Goal: Information Seeking & Learning: Check status

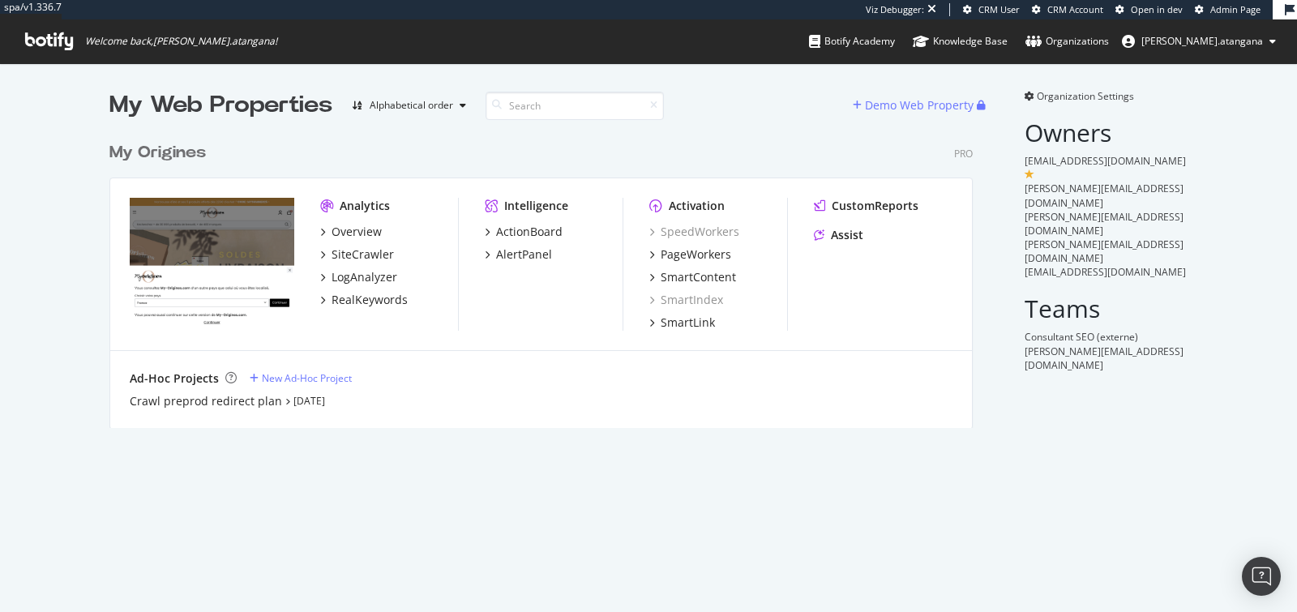
scroll to position [293, 863]
click at [225, 397] on div "Crawl preprod redirect plan" at bounding box center [206, 401] width 152 height 16
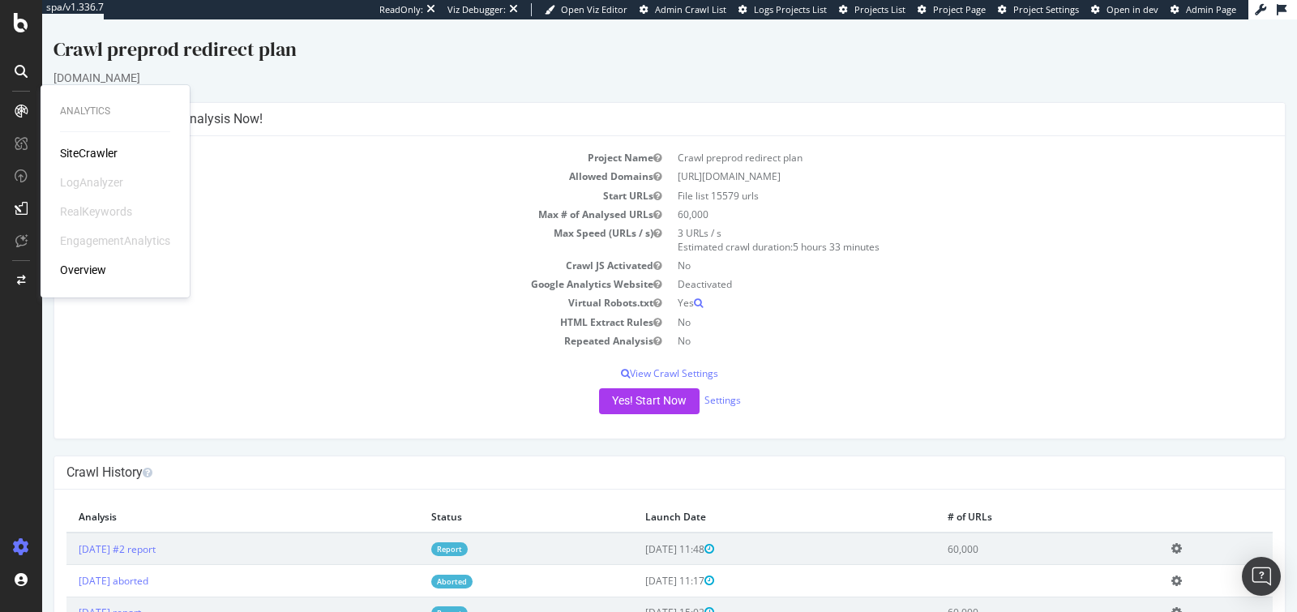
click at [82, 274] on div "Overview" at bounding box center [83, 270] width 46 height 16
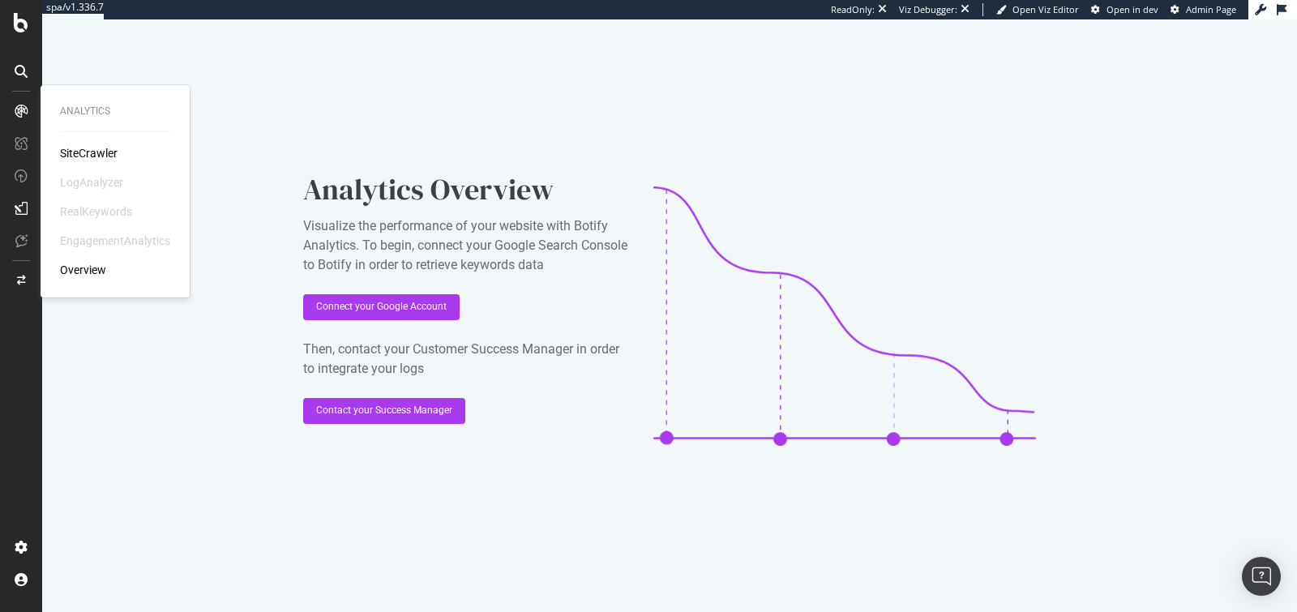
click at [89, 152] on div "SiteCrawler" at bounding box center [89, 153] width 58 height 16
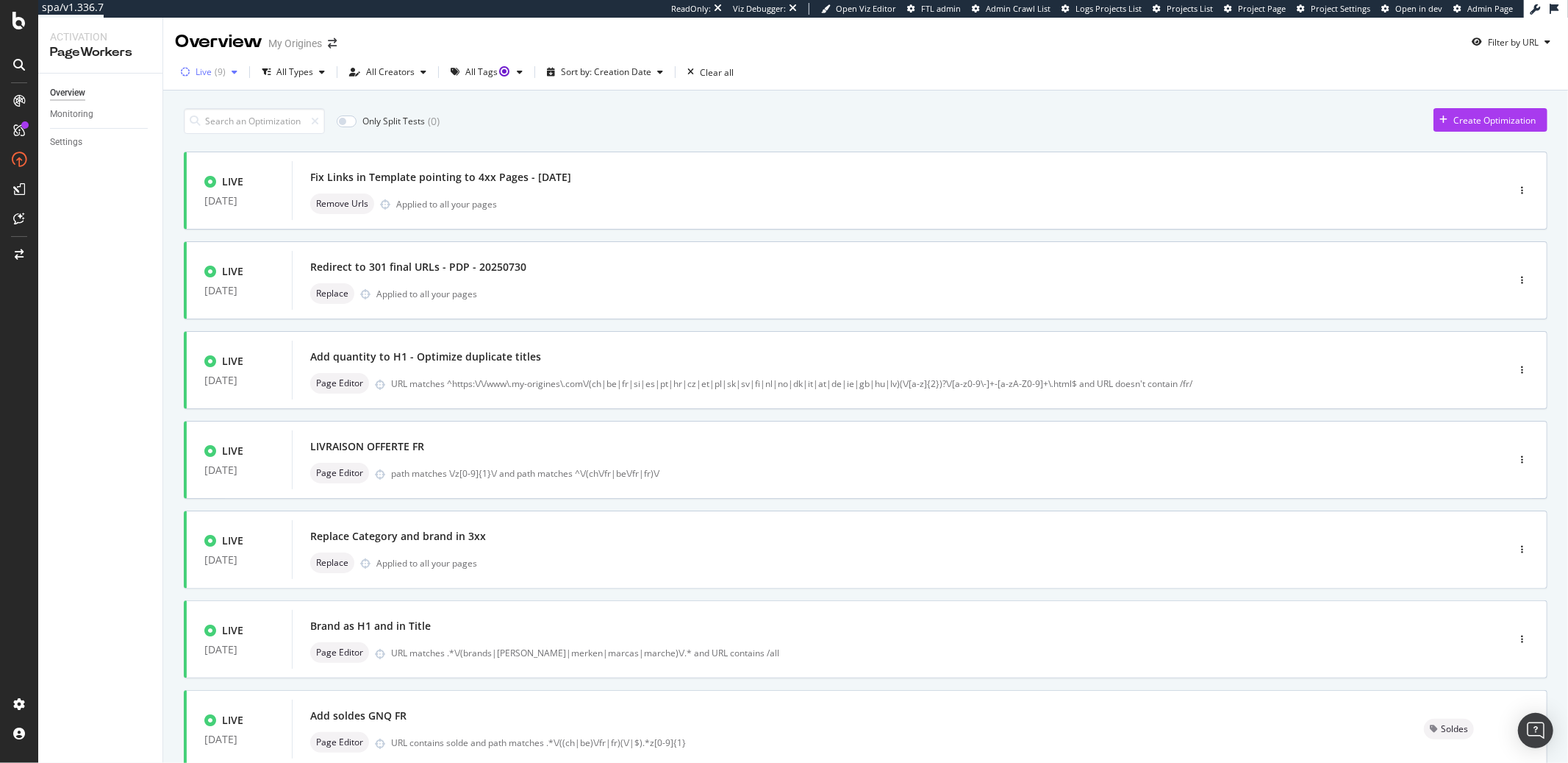
click at [202, 70] on div "Live" at bounding box center [204, 73] width 16 height 9
click at [200, 153] on div "Paused ( 11 )" at bounding box center [221, 152] width 67 height 13
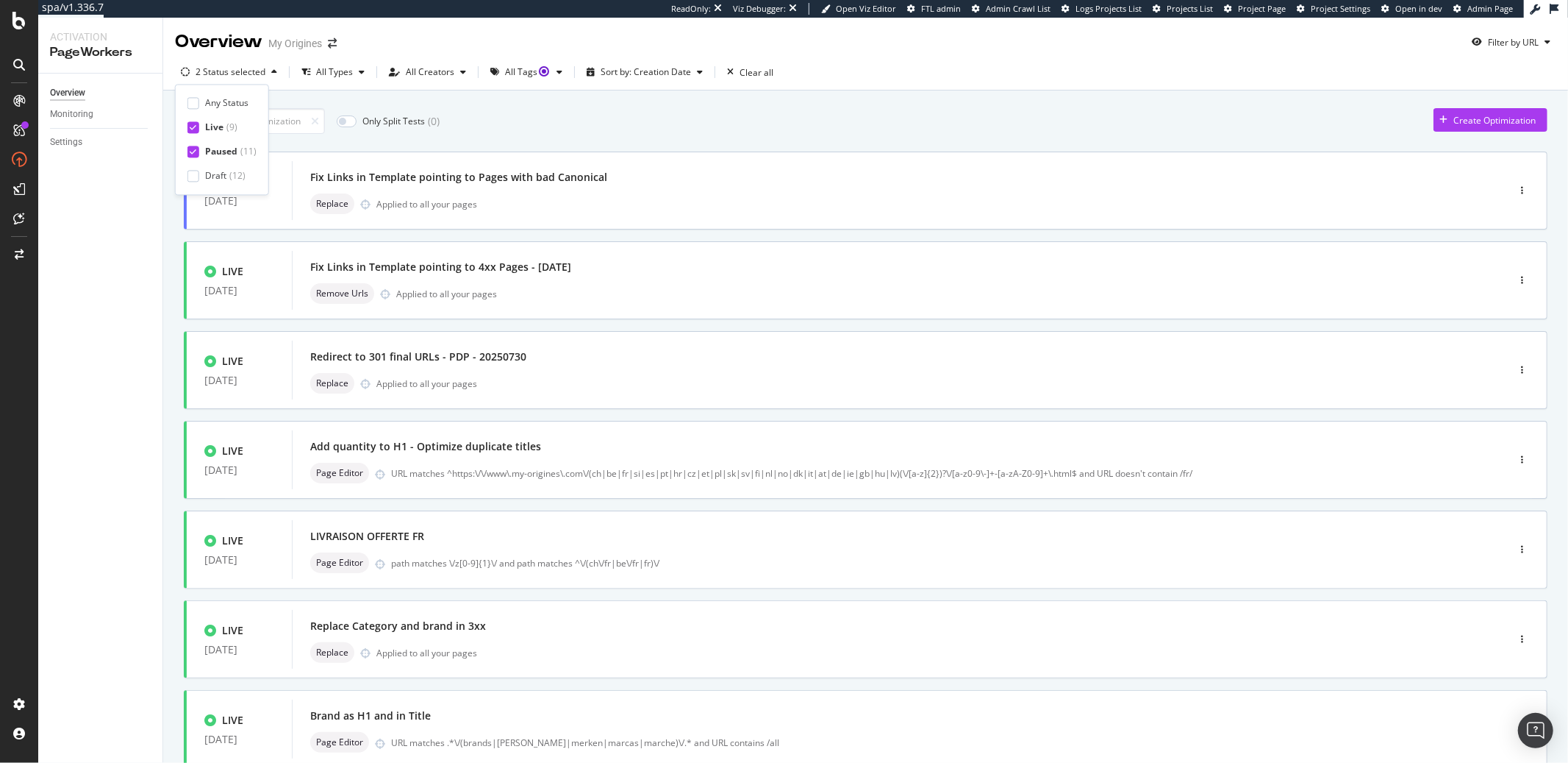
click at [198, 138] on div "Any Status Live ( 9 ) Paused ( 11 ) Draft ( 12 )" at bounding box center [222, 139] width 69 height 86
click at [197, 130] on div at bounding box center [193, 127] width 12 height 12
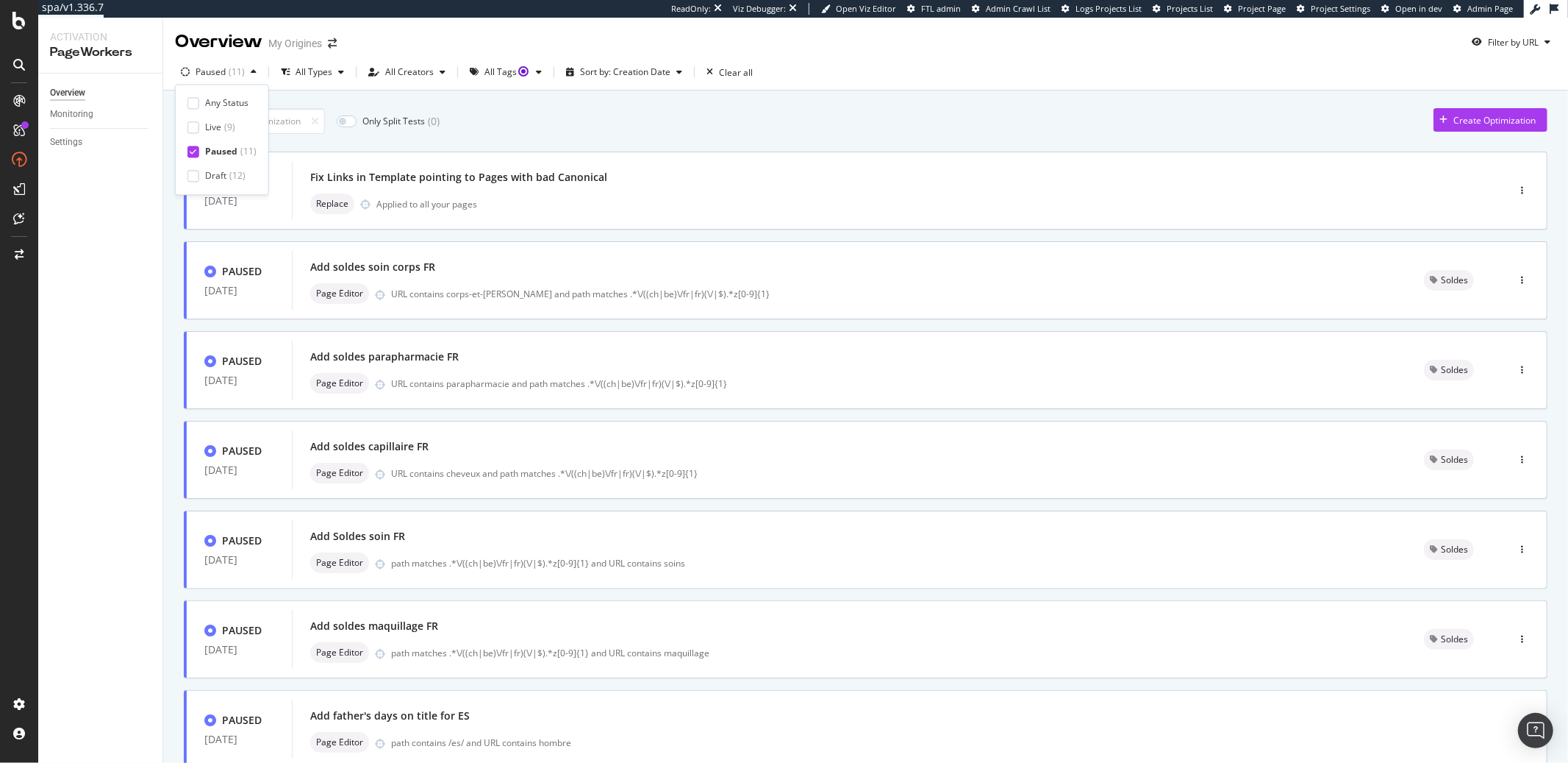
click at [173, 218] on div "Only Split Tests ( 0 ) Create Optimization PAUSED 18 Aug. 2025 Fix Links in Tem…" at bounding box center [865, 611] width 1405 height 1042
click at [317, 202] on span "Replace" at bounding box center [333, 204] width 33 height 9
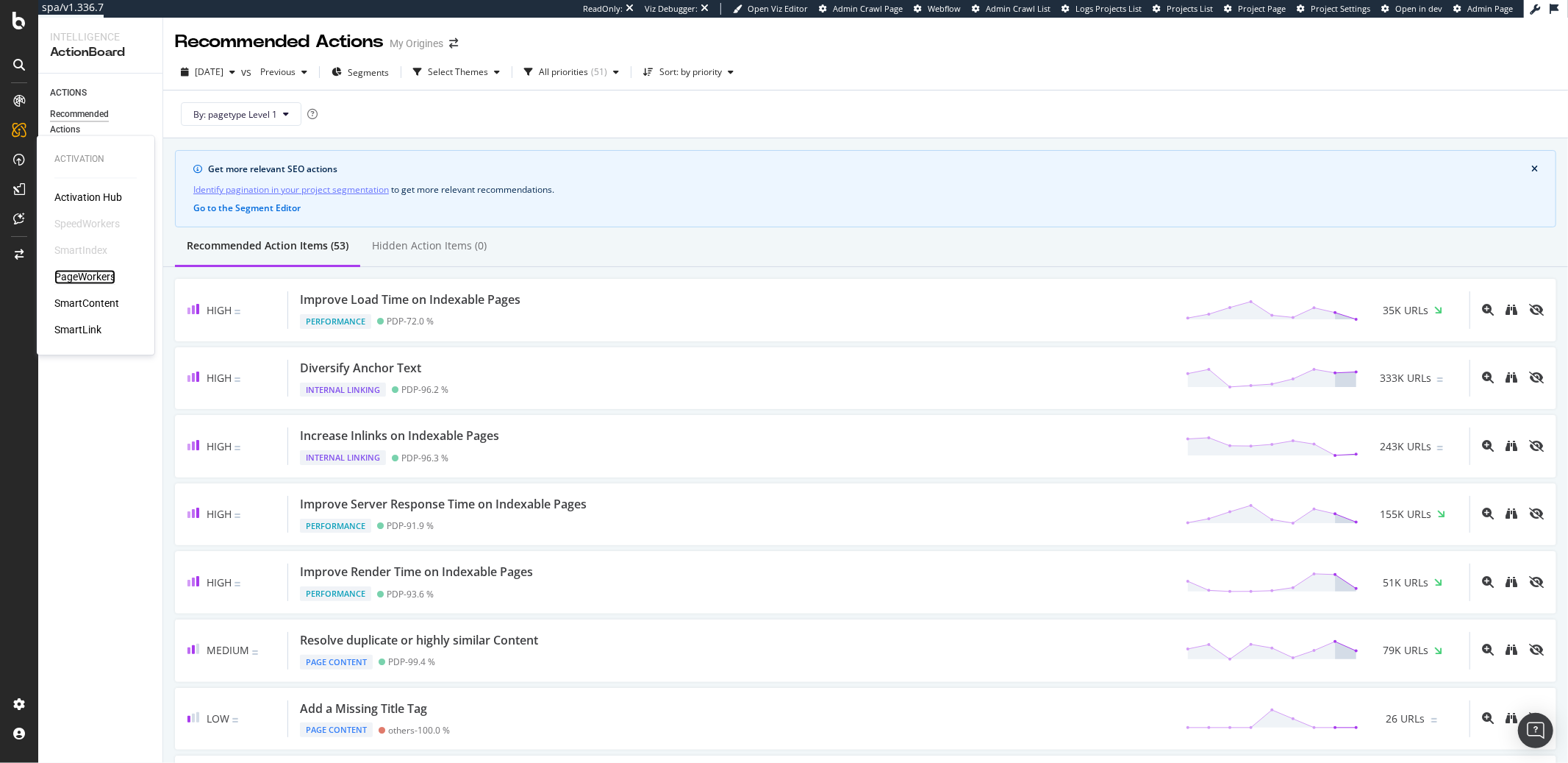
click at [103, 279] on div "PageWorkers" at bounding box center [84, 278] width 61 height 15
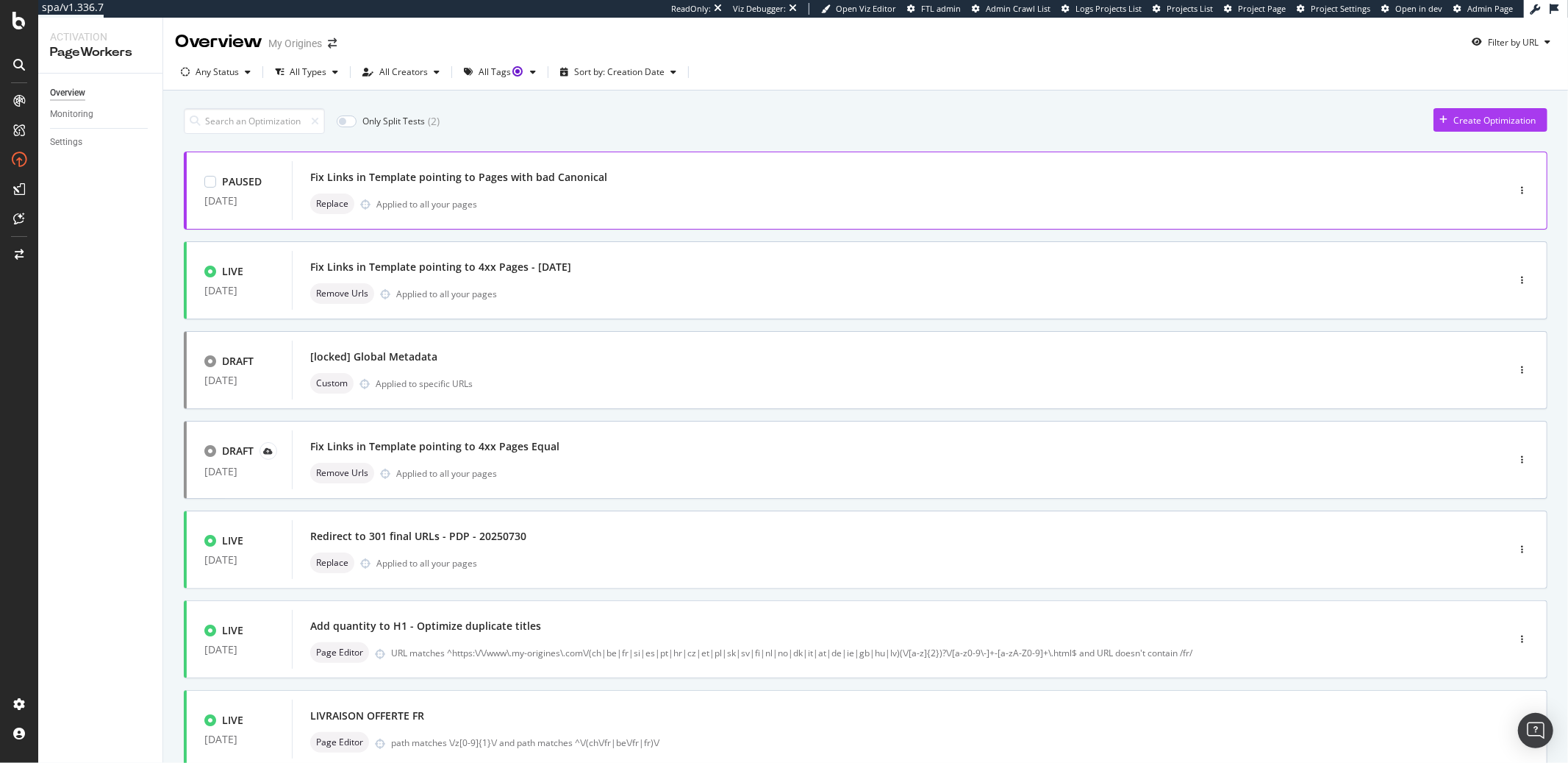
click at [507, 184] on div "Fix Links in Template pointing to Pages with bad Canonical" at bounding box center [459, 177] width 297 height 15
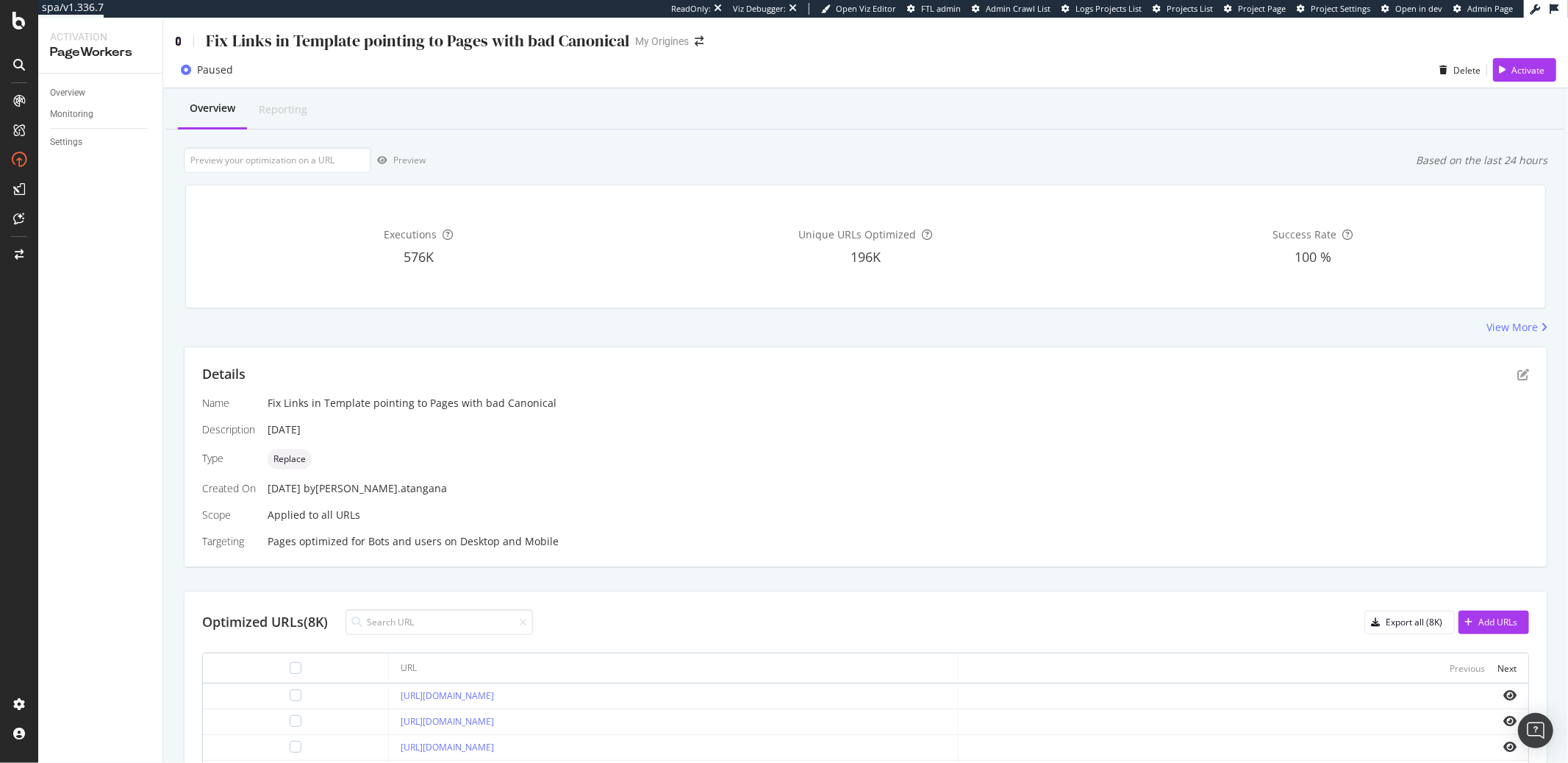
click at [179, 39] on icon at bounding box center [178, 41] width 6 height 10
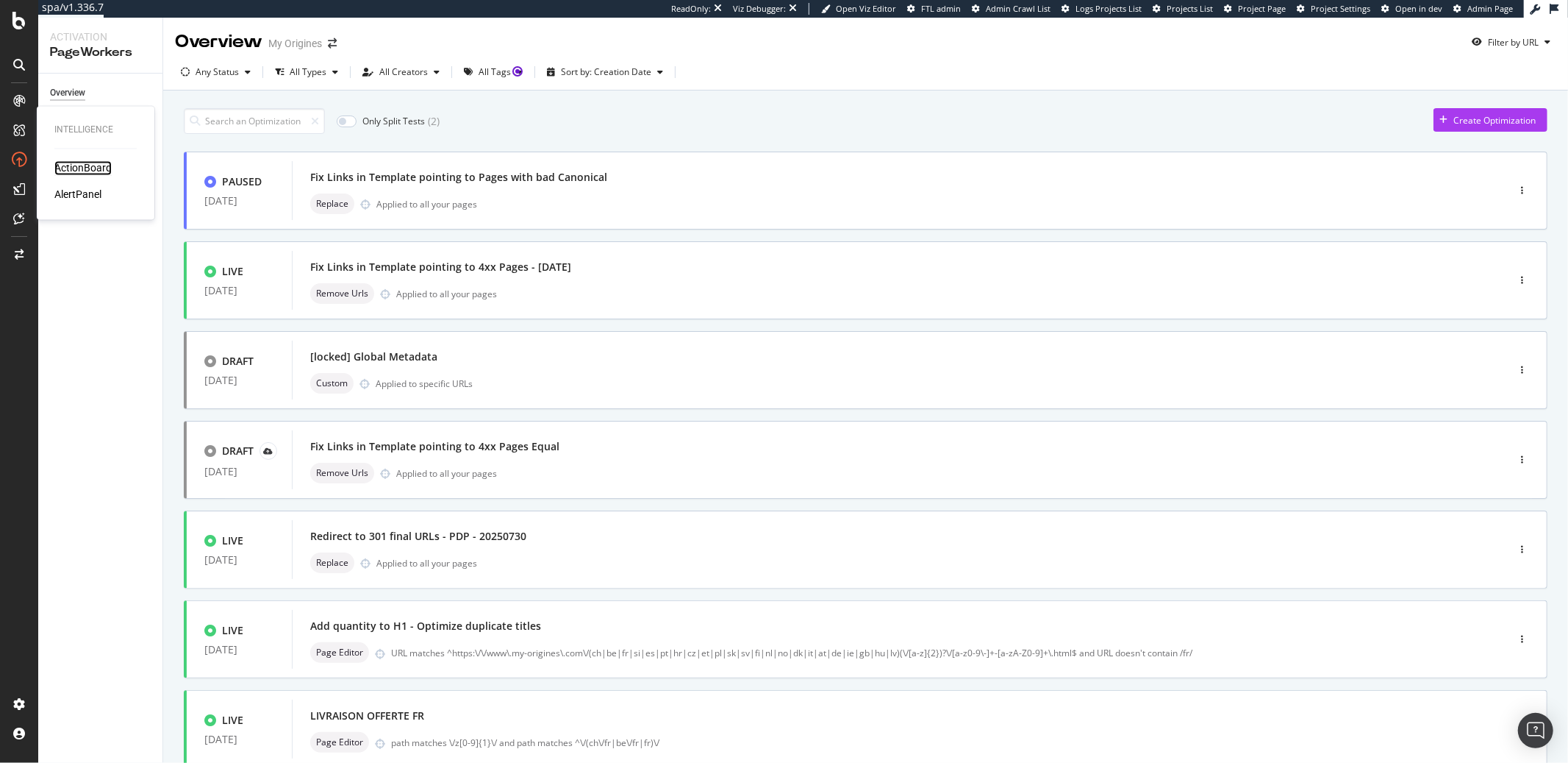
click at [65, 167] on div "ActionBoard" at bounding box center [83, 169] width 57 height 15
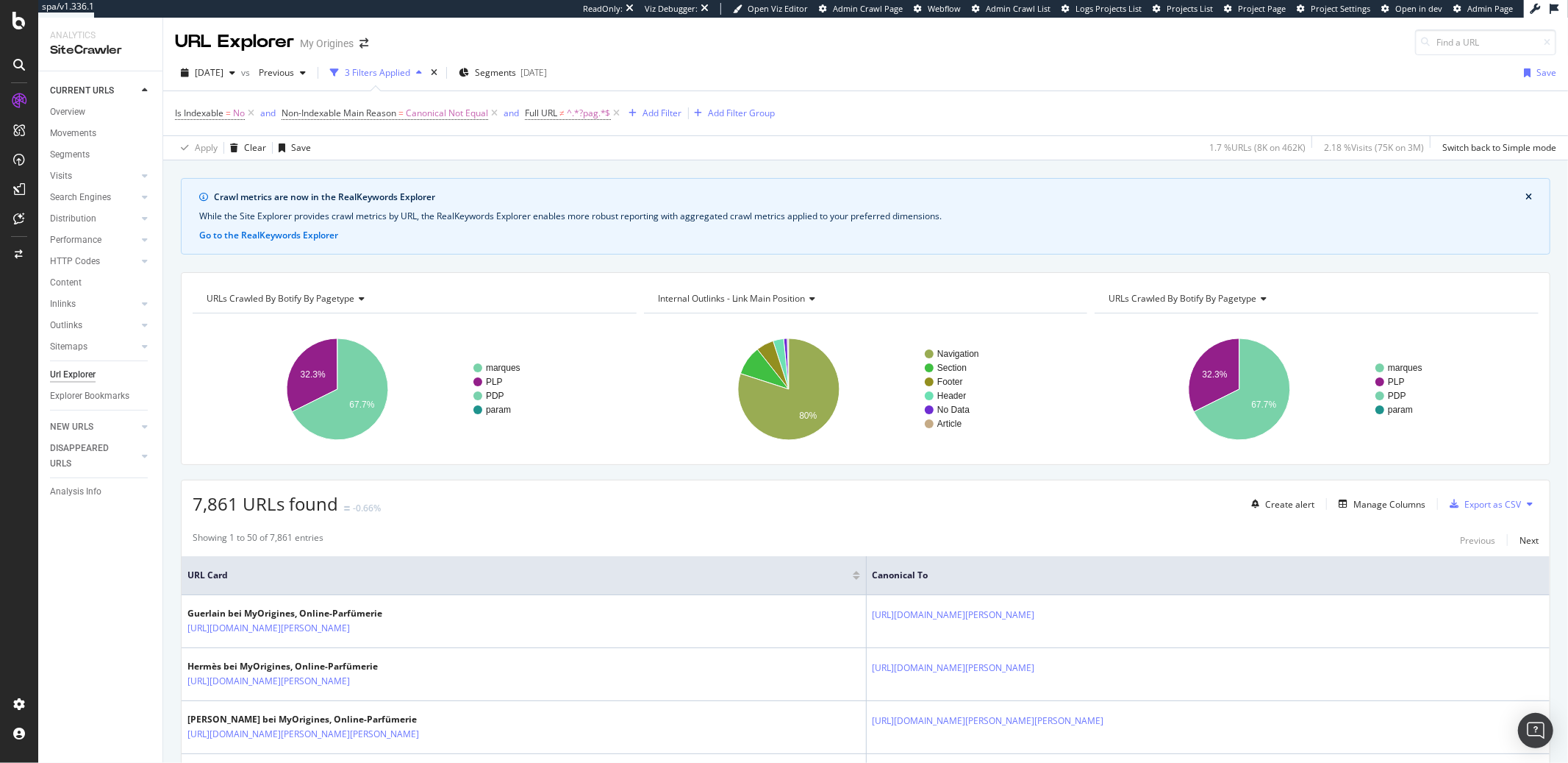
scroll to position [193, 0]
